Goal: Task Accomplishment & Management: Complete application form

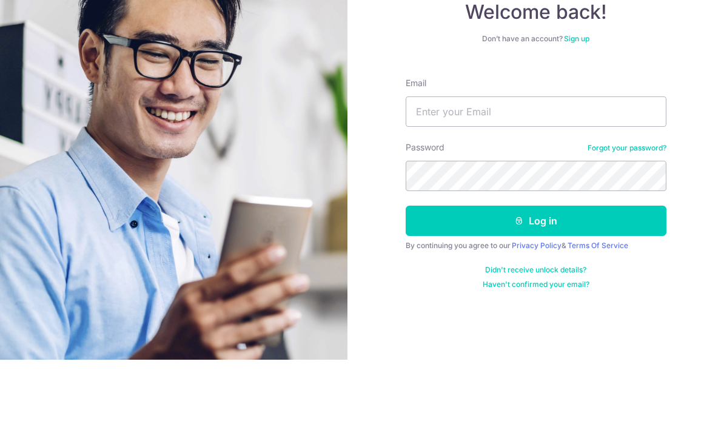
scroll to position [81, 0]
type input "Dexterfredricksia@gmail.com"
click at [535, 287] on button "Log in" at bounding box center [536, 302] width 261 height 30
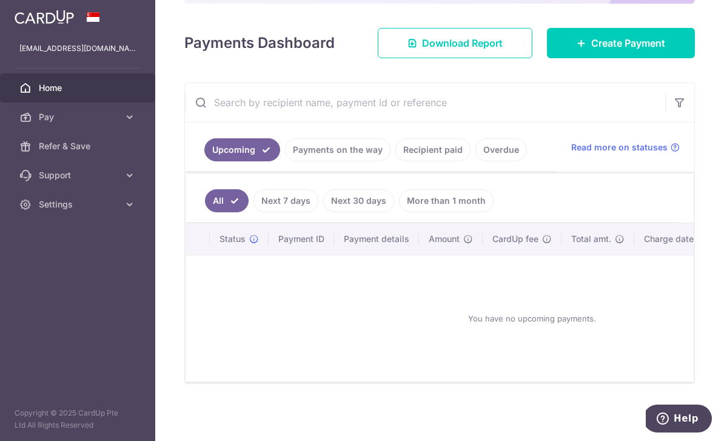
scroll to position [162, 0]
click at [0, 0] on icon "button" at bounding box center [0, 0] width 0 height 0
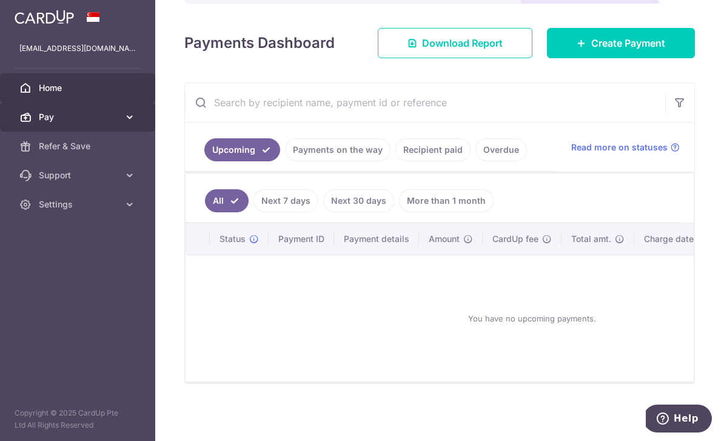
click at [138, 122] on link "Pay" at bounding box center [77, 116] width 155 height 29
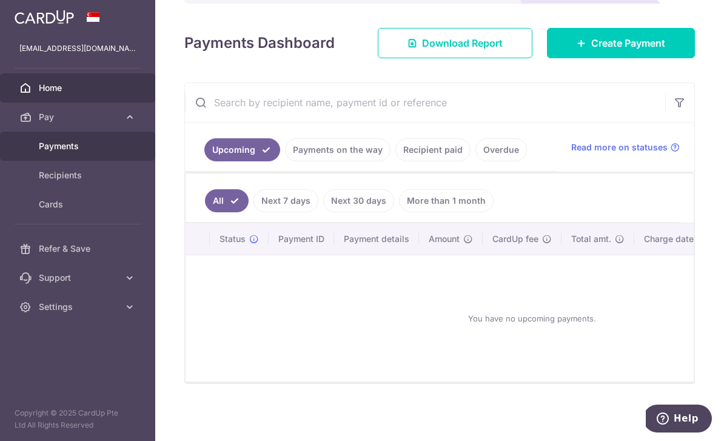
click at [112, 141] on span "Payments" at bounding box center [79, 146] width 80 height 12
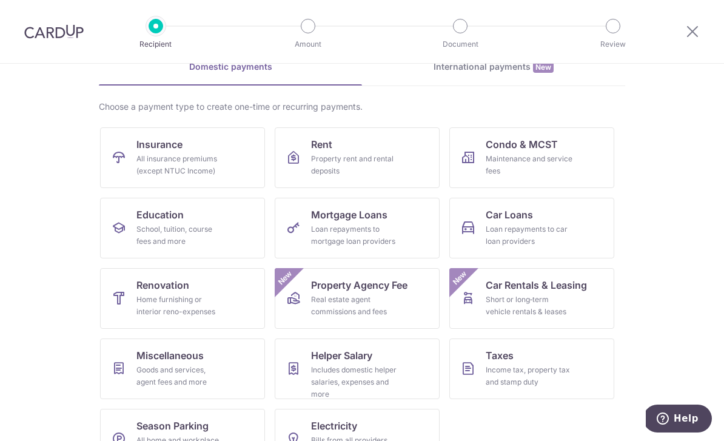
scroll to position [63, 0]
click at [522, 172] on div "Maintenance and service fees" at bounding box center [529, 165] width 87 height 24
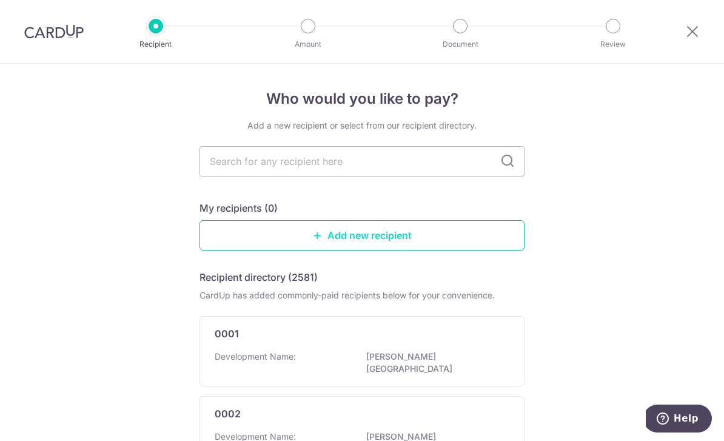
click at [331, 244] on link "Add new recipient" at bounding box center [361, 235] width 325 height 30
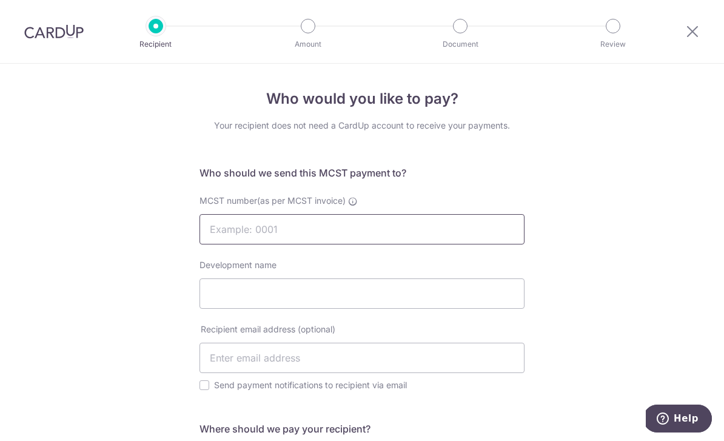
click at [347, 234] on input "MCST number(as per MCST invoice)" at bounding box center [361, 229] width 325 height 30
type input "2205"
click at [323, 309] on input "Development name" at bounding box center [361, 293] width 325 height 30
type input "CASUARINA COVE"
click at [287, 355] on input "text" at bounding box center [361, 358] width 325 height 30
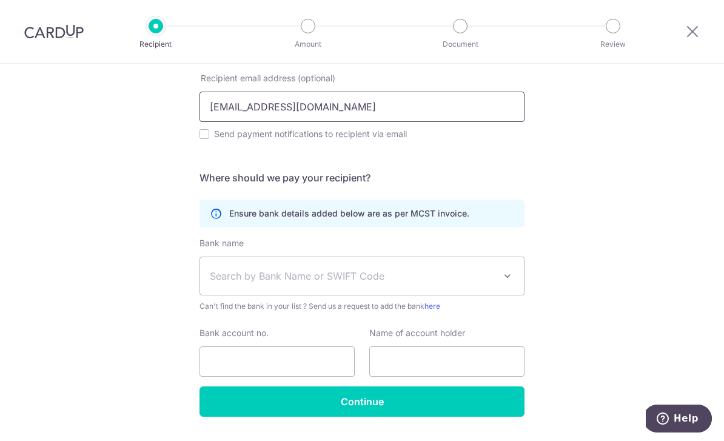
scroll to position [250, 0]
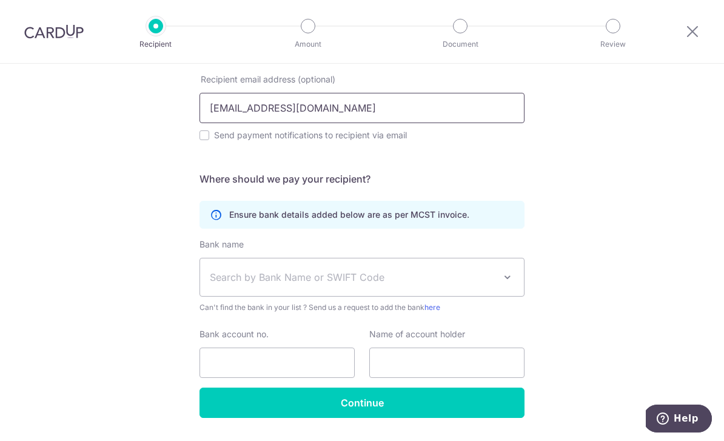
type input "[EMAIL_ADDRESS][DOMAIN_NAME]"
click at [648, 187] on div "Who would you like to pay? Your recipient does not need a CardUp account to rec…" at bounding box center [362, 144] width 724 height 661
click at [329, 284] on span "Search by Bank Name or SWIFT Code" at bounding box center [352, 277] width 285 height 15
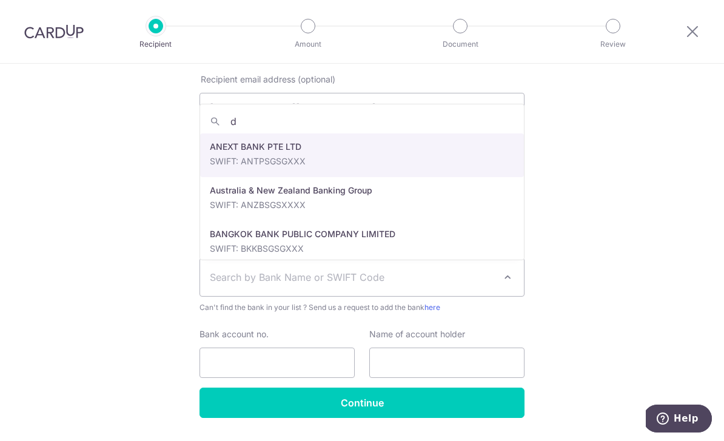
type input "db"
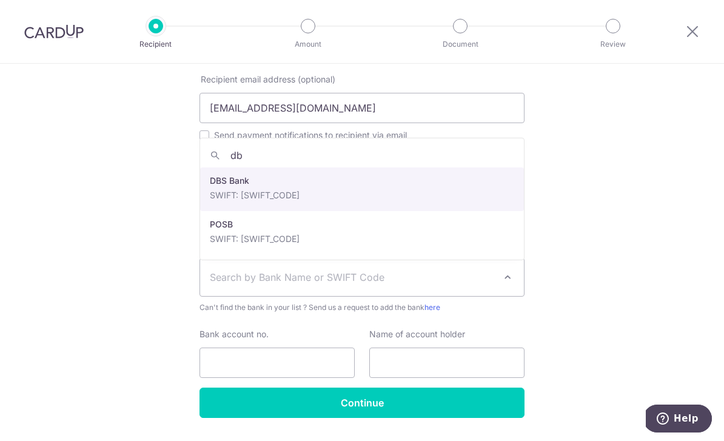
select select "6"
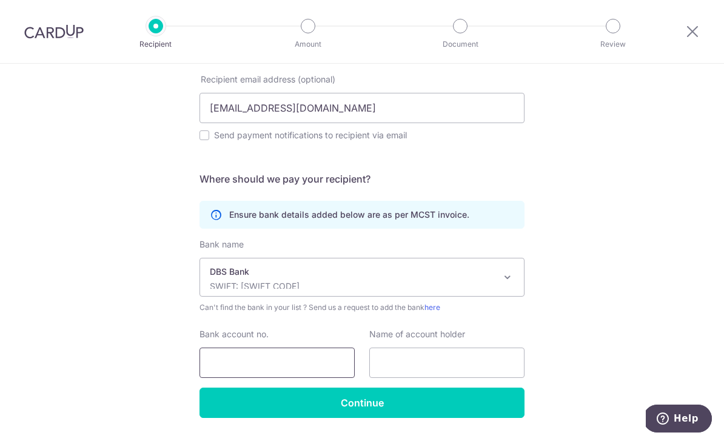
click at [252, 367] on input "Bank account no." at bounding box center [276, 362] width 155 height 30
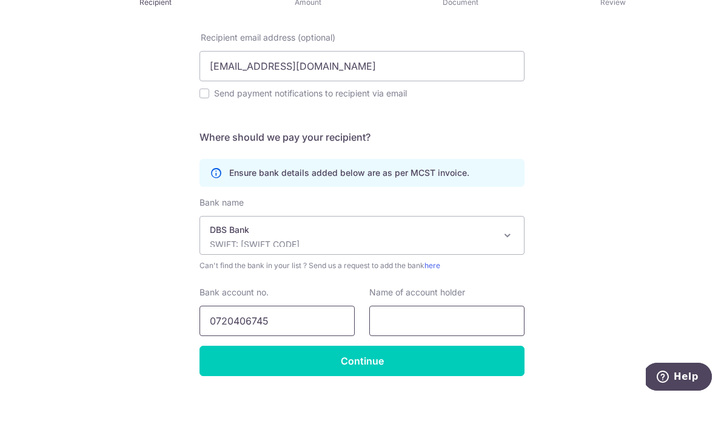
type input "0720406745"
click at [414, 347] on input "text" at bounding box center [446, 362] width 155 height 30
type input "MANAGEMENT CORPORATION S T PLAN NO. 2205"
click at [622, 176] on div "Who would you like to pay? Your recipient does not need a CardUp account to rec…" at bounding box center [362, 144] width 724 height 661
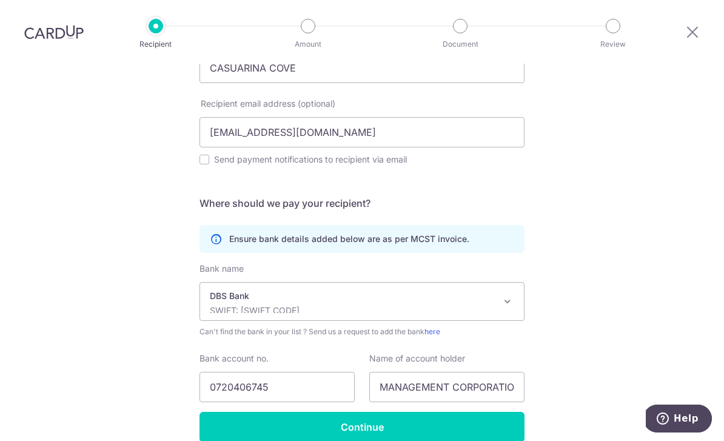
scroll to position [227, 0]
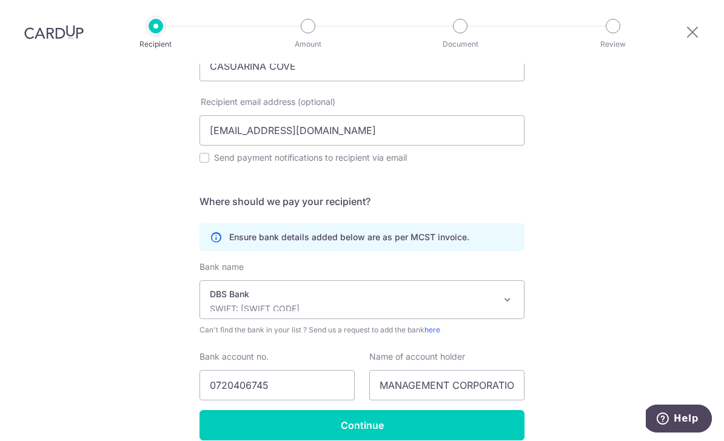
click at [330, 96] on span "Recipient email address (optional)" at bounding box center [268, 102] width 135 height 12
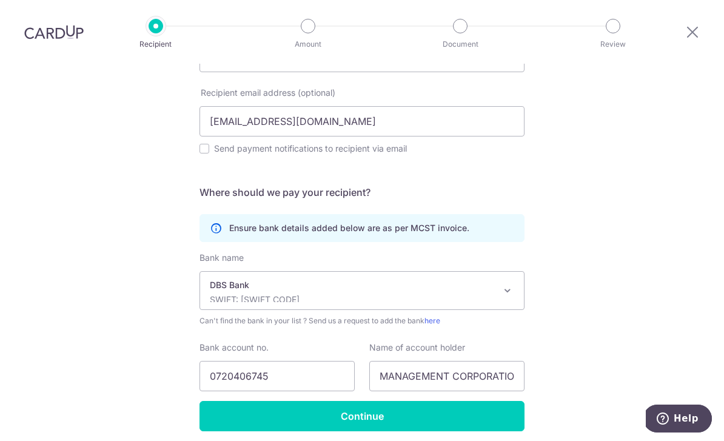
scroll to position [235, 0]
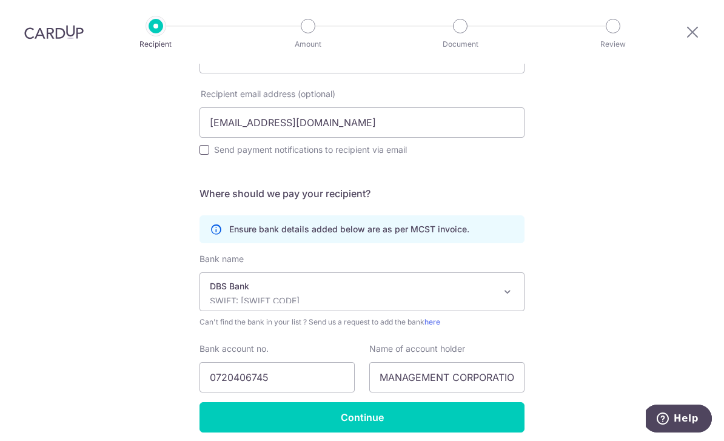
click at [207, 145] on input "Send payment notifications to recipient via email" at bounding box center [204, 150] width 10 height 10
checkbox input "true"
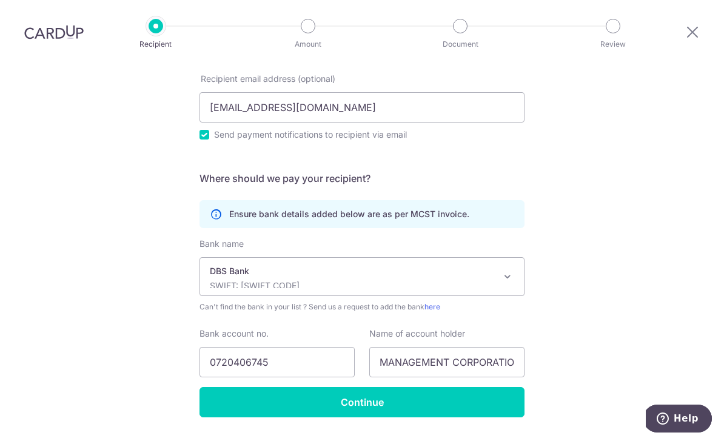
scroll to position [250, 0]
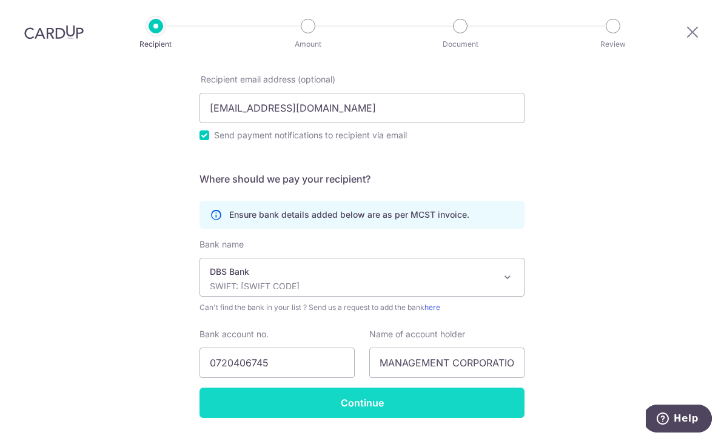
click at [342, 387] on input "Continue" at bounding box center [361, 402] width 325 height 30
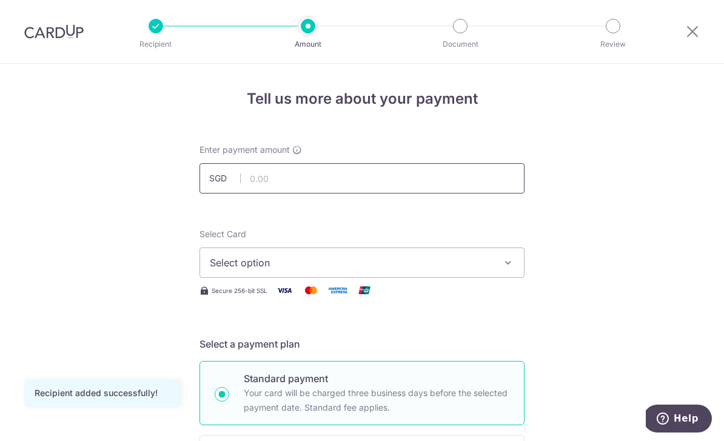
click at [357, 173] on input "text" at bounding box center [361, 178] width 325 height 30
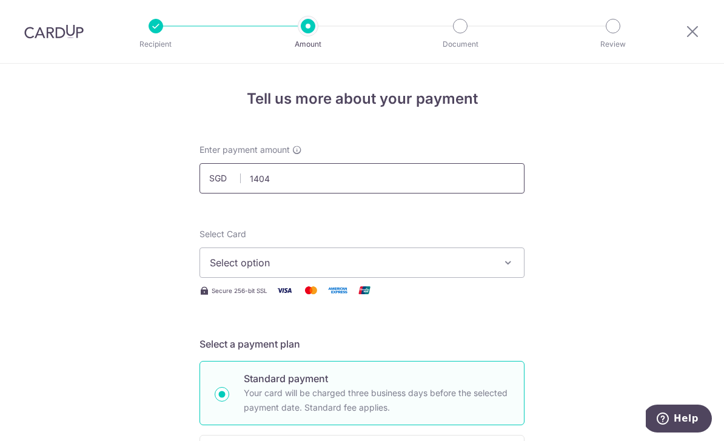
scroll to position [50, 0]
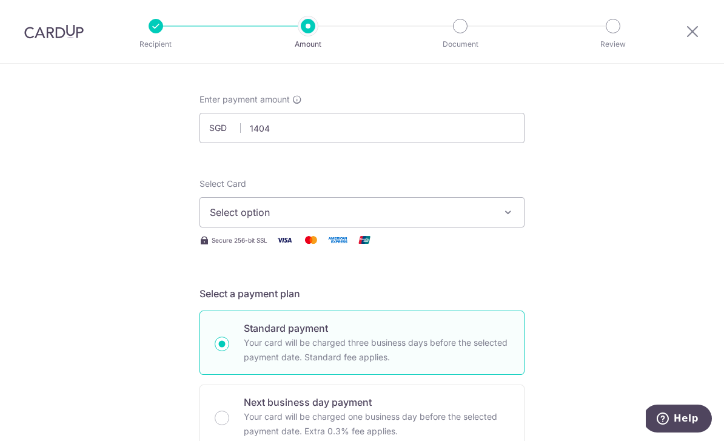
type input "1,404.00"
click at [314, 212] on span "Select option" at bounding box center [351, 212] width 283 height 15
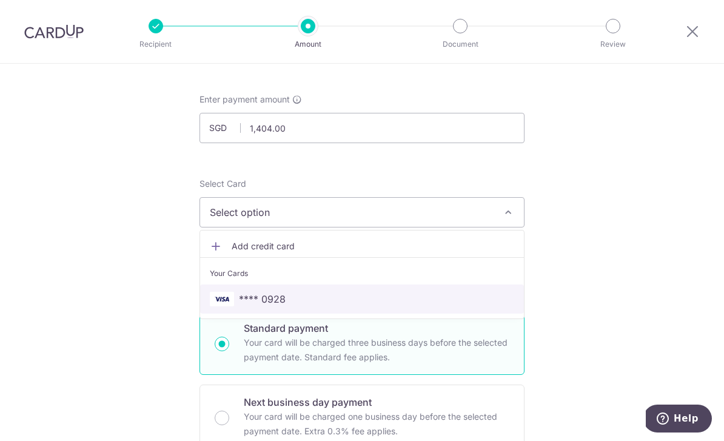
click at [257, 299] on span "**** 0928" at bounding box center [262, 299] width 47 height 15
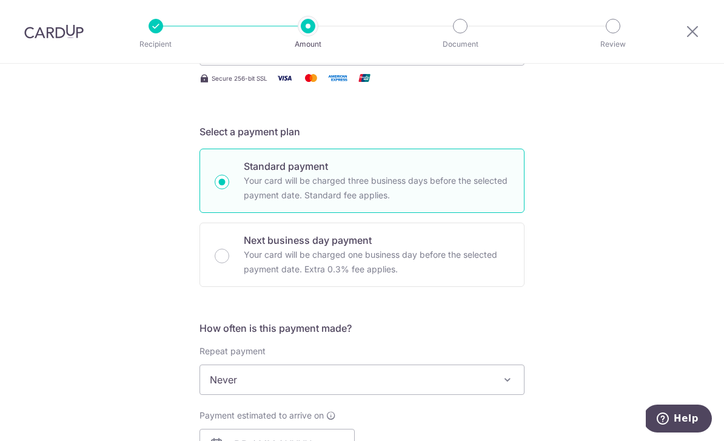
scroll to position [378, 0]
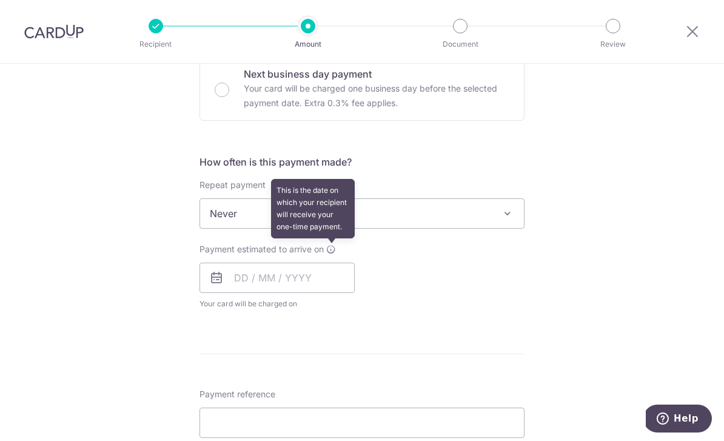
click at [331, 254] on icon at bounding box center [331, 249] width 10 height 10
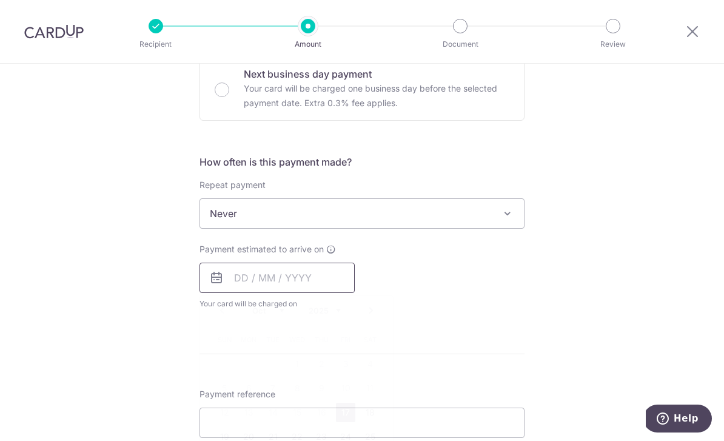
click at [233, 285] on input "text" at bounding box center [276, 278] width 155 height 30
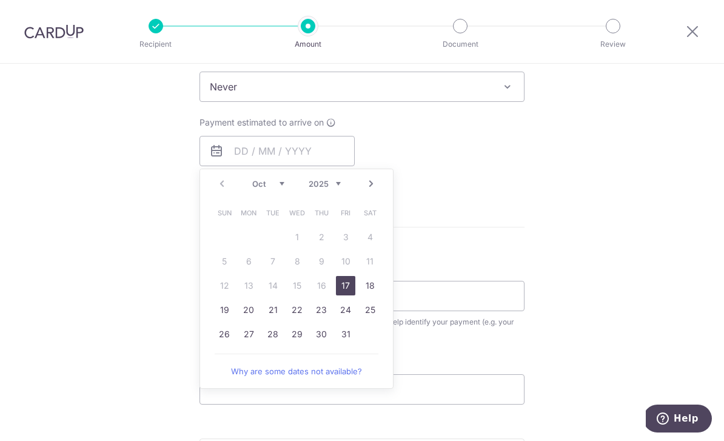
click at [343, 287] on link "17" at bounding box center [345, 285] width 19 height 19
type input "17/10/2025"
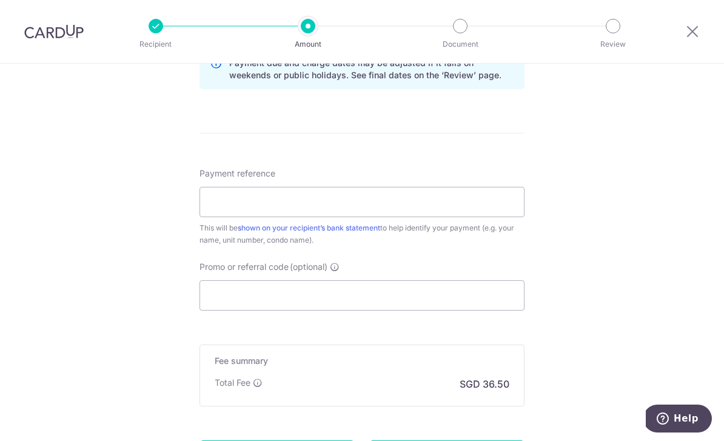
scroll to position [651, 0]
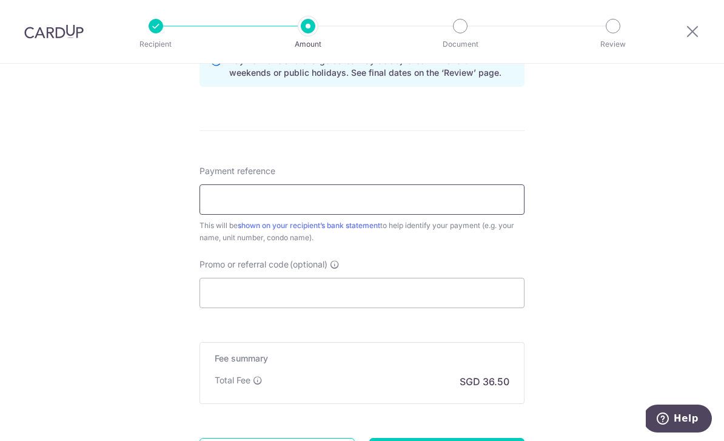
click at [422, 204] on input "Payment reference" at bounding box center [361, 199] width 325 height 30
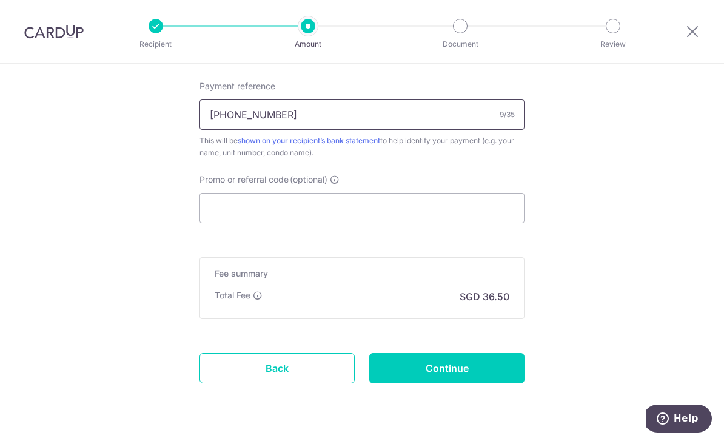
scroll to position [735, 0]
type input "120-09-02"
click at [450, 213] on input "Promo or referral code (optional)" at bounding box center [361, 208] width 325 height 30
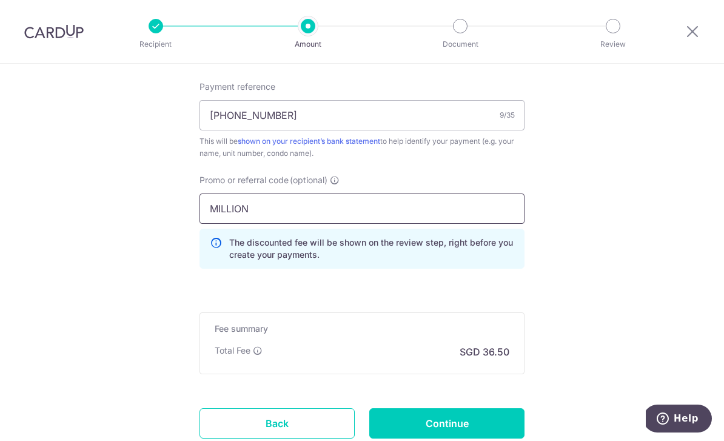
click button "Add Card" at bounding box center [0, 0] width 0 height 0
click at [310, 209] on input "MILLION" at bounding box center [361, 208] width 325 height 30
type input "M"
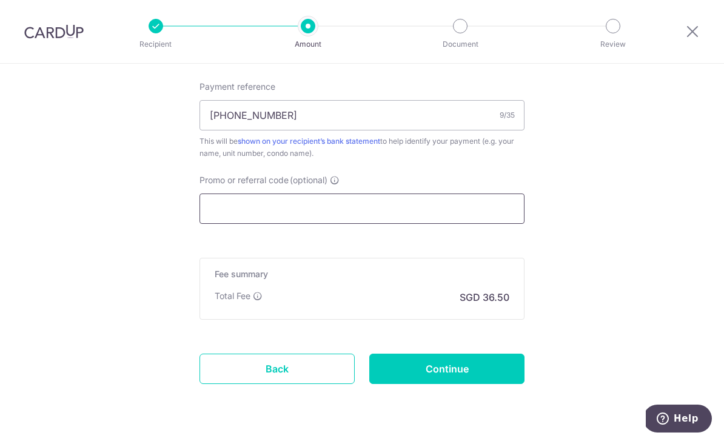
paste input "MILELION"
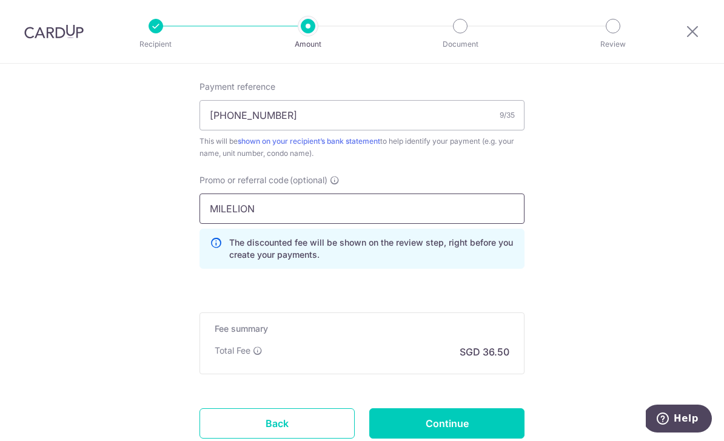
type input "MILELION"
drag, startPoint x: 310, startPoint y: 213, endPoint x: 617, endPoint y: 258, distance: 310.6
click at [0, 0] on html "Recipient Amount Document Review Tell us more about your payment Enter payment …" at bounding box center [362, 220] width 724 height 441
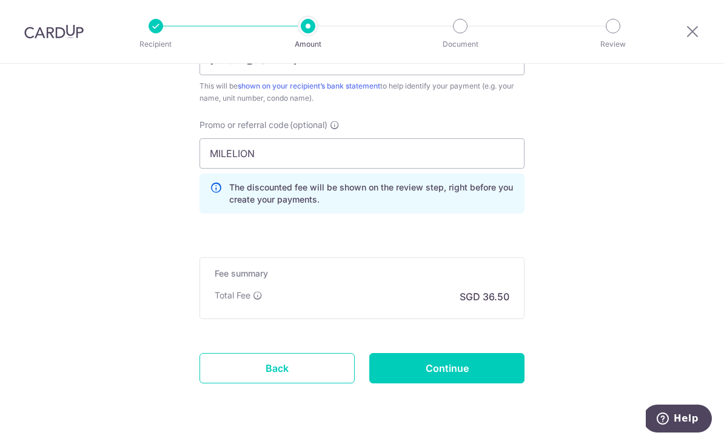
scroll to position [790, 0]
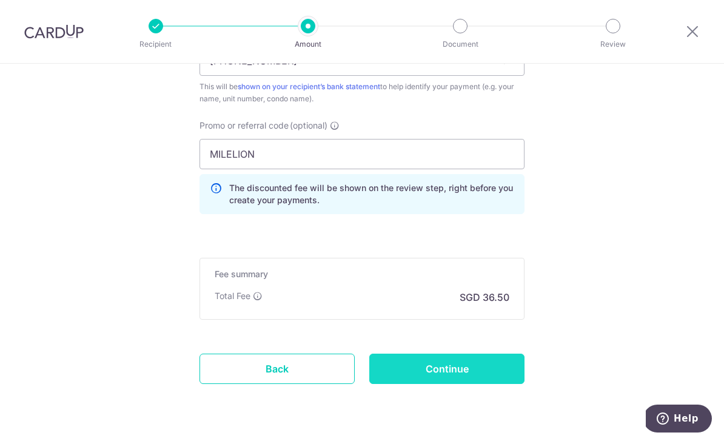
click at [449, 382] on input "Continue" at bounding box center [446, 368] width 155 height 30
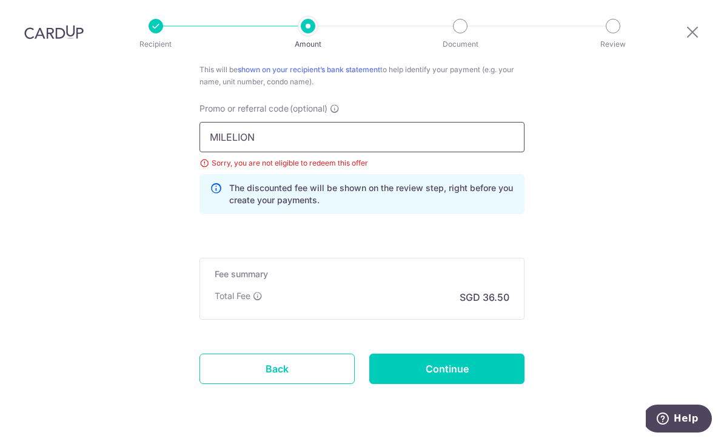
click at [292, 122] on input "MILELION" at bounding box center [361, 137] width 325 height 30
type input "M"
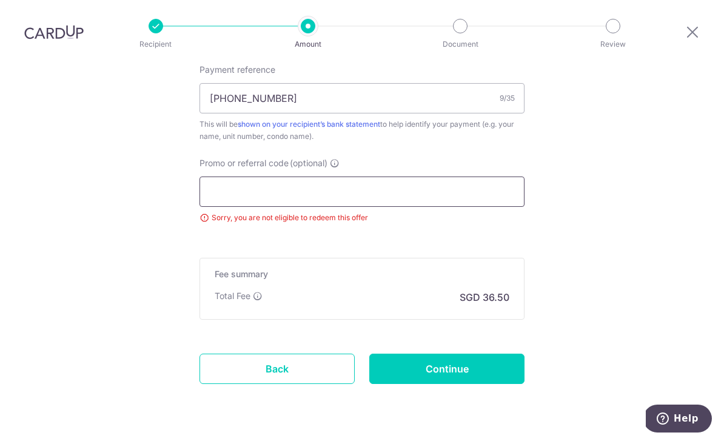
paste input "OFF225"
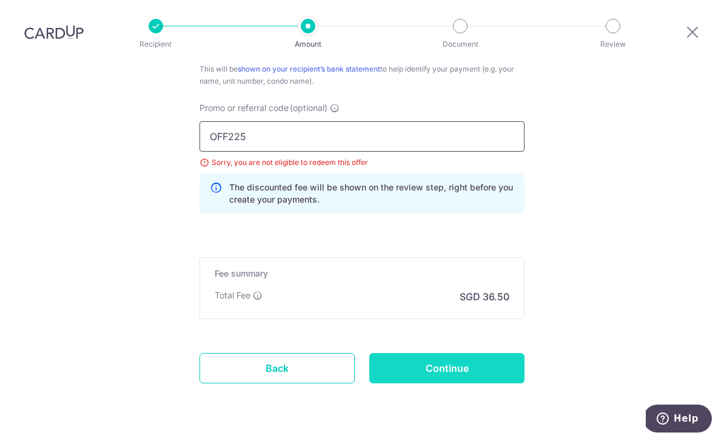
scroll to position [807, 0]
type input "OFF225"
click at [457, 353] on input "Continue" at bounding box center [446, 368] width 155 height 30
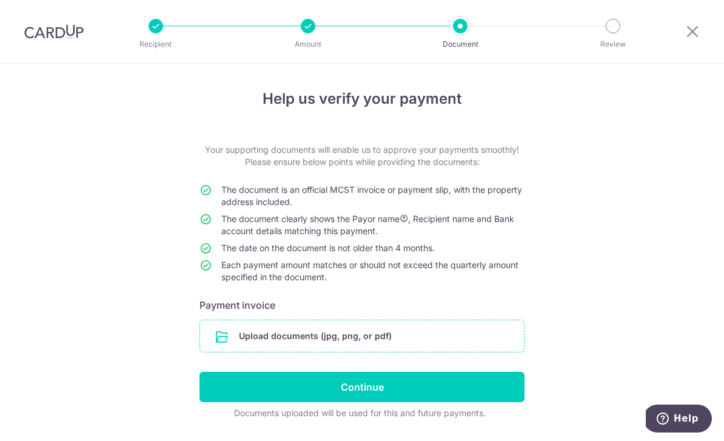
click at [239, 349] on input "file" at bounding box center [362, 336] width 324 height 32
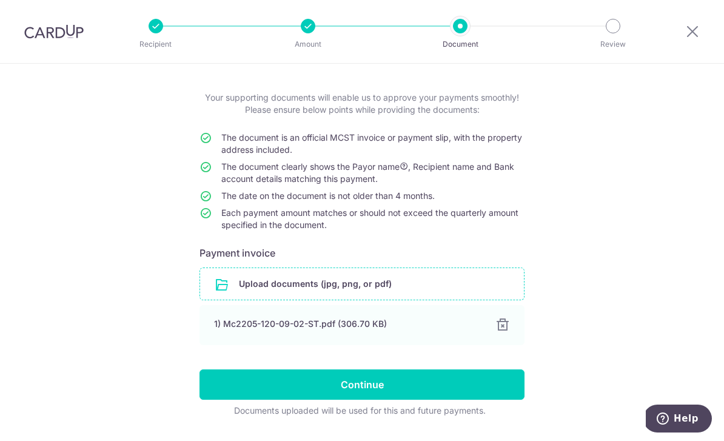
scroll to position [51, 0]
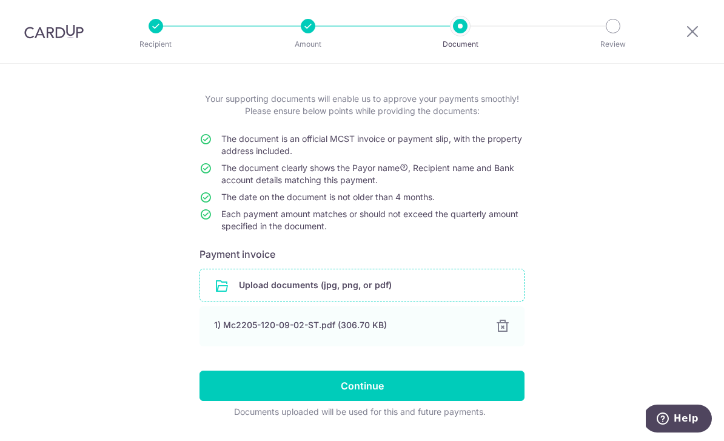
click at [307, 24] on div at bounding box center [308, 26] width 15 height 15
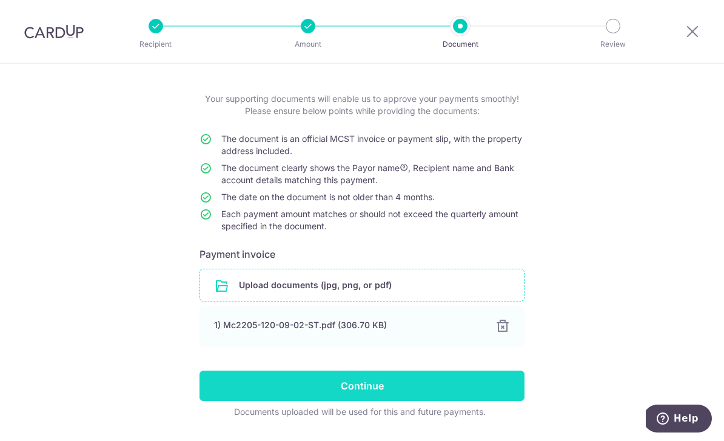
click at [286, 395] on input "Continue" at bounding box center [361, 385] width 325 height 30
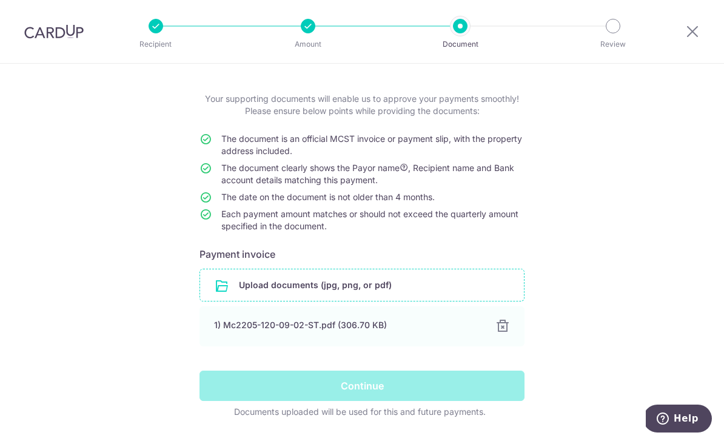
click at [286, 395] on div "Continue" at bounding box center [362, 385] width 340 height 30
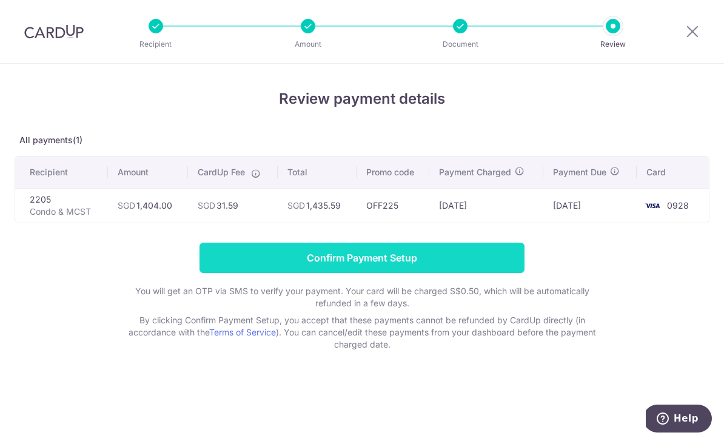
click at [372, 254] on input "Confirm Payment Setup" at bounding box center [361, 258] width 325 height 30
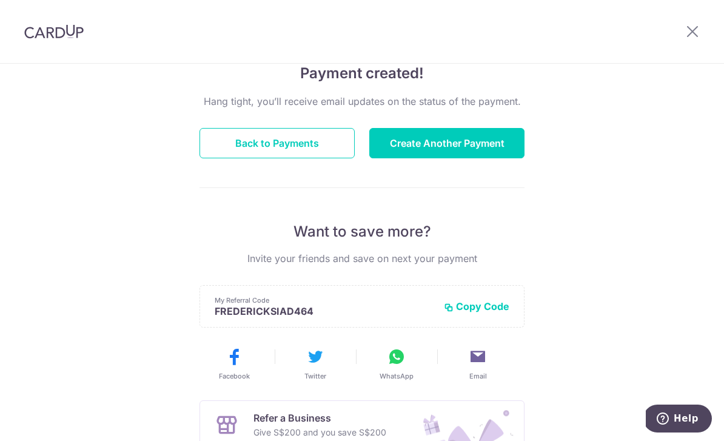
scroll to position [87, 0]
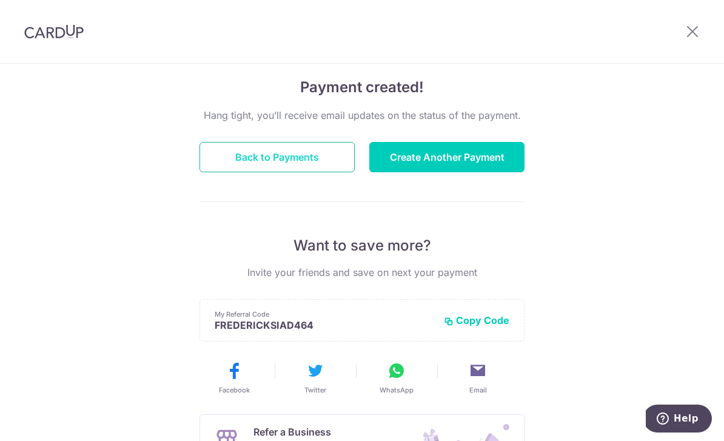
click at [243, 160] on button "Back to Payments" at bounding box center [276, 157] width 155 height 30
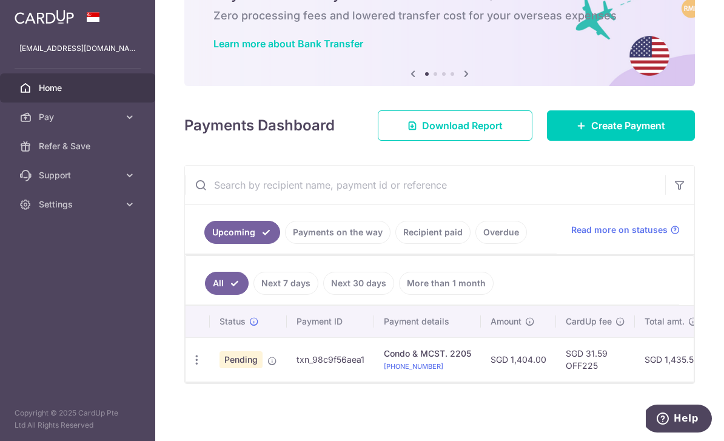
scroll to position [79, 0]
